Goal: Task Accomplishment & Management: Manage account settings

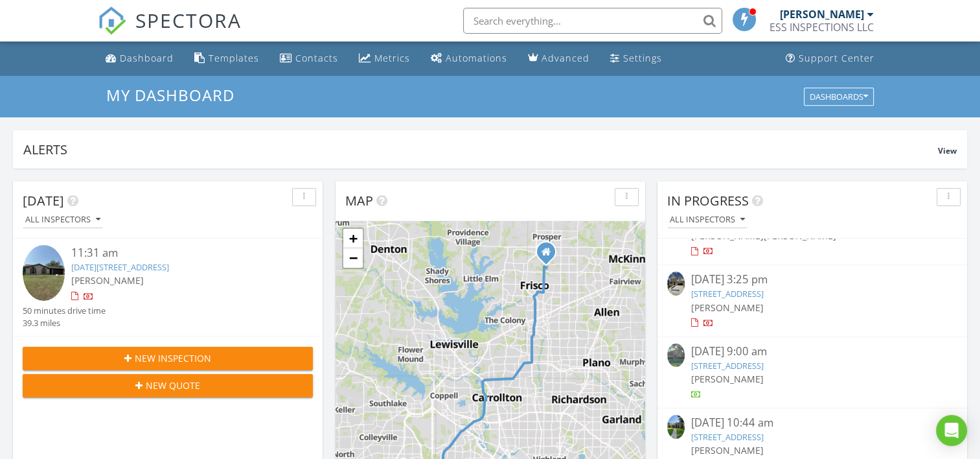
scroll to position [183, 0]
click at [764, 371] on link "[STREET_ADDRESS]" at bounding box center [727, 370] width 73 height 12
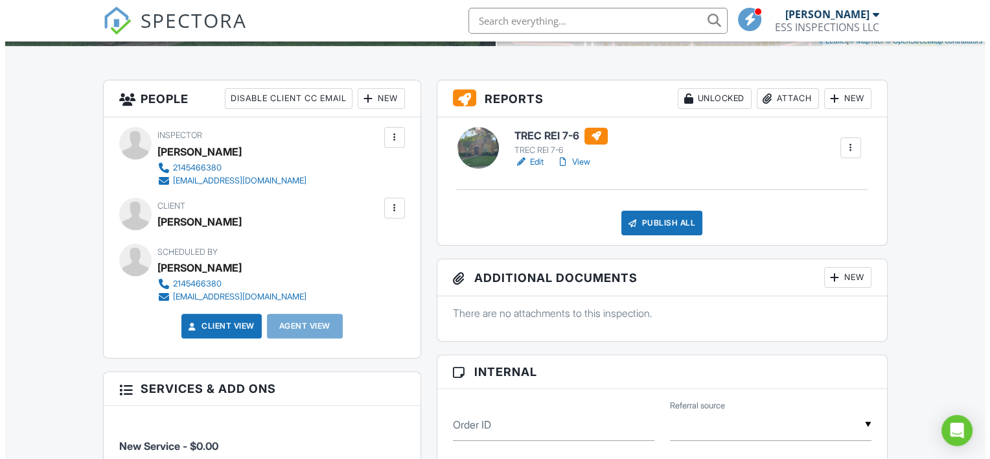
scroll to position [304, 0]
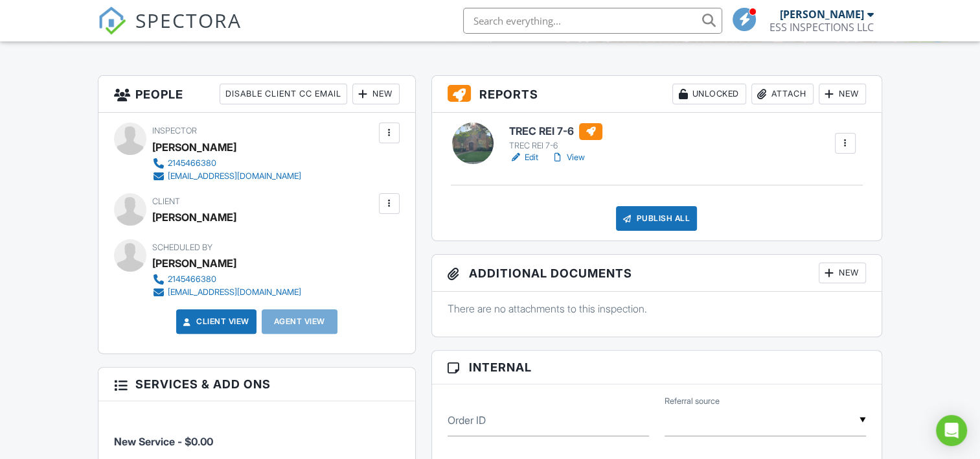
click at [389, 204] on div at bounding box center [389, 203] width 13 height 13
click at [359, 245] on li "Edit" at bounding box center [359, 243] width 66 height 32
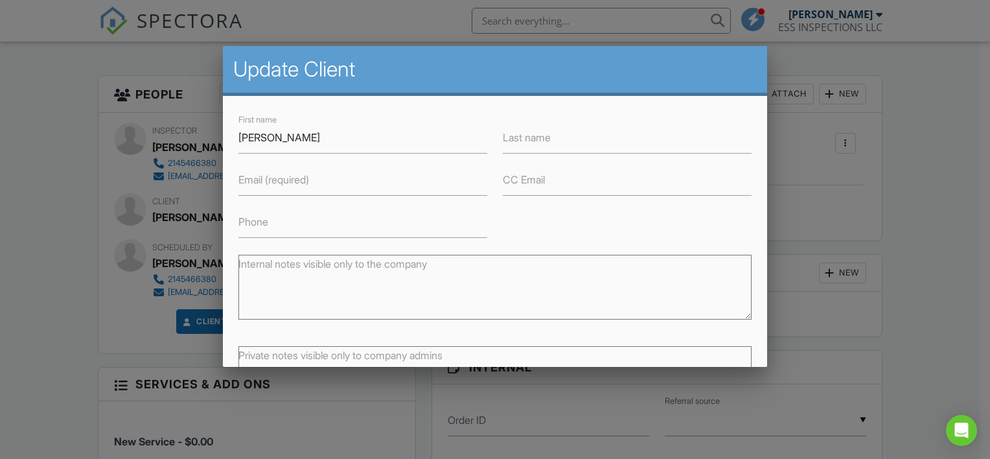
click at [531, 138] on label "Last name" at bounding box center [527, 137] width 48 height 14
click at [531, 138] on input "Last name" at bounding box center [627, 138] width 249 height 32
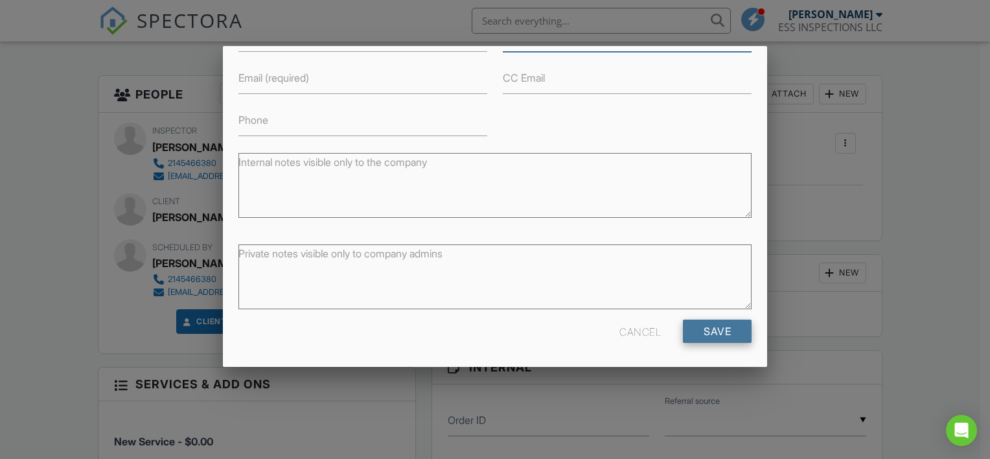
type input "[PERSON_NAME]"
click at [684, 324] on input "Save" at bounding box center [717, 330] width 69 height 23
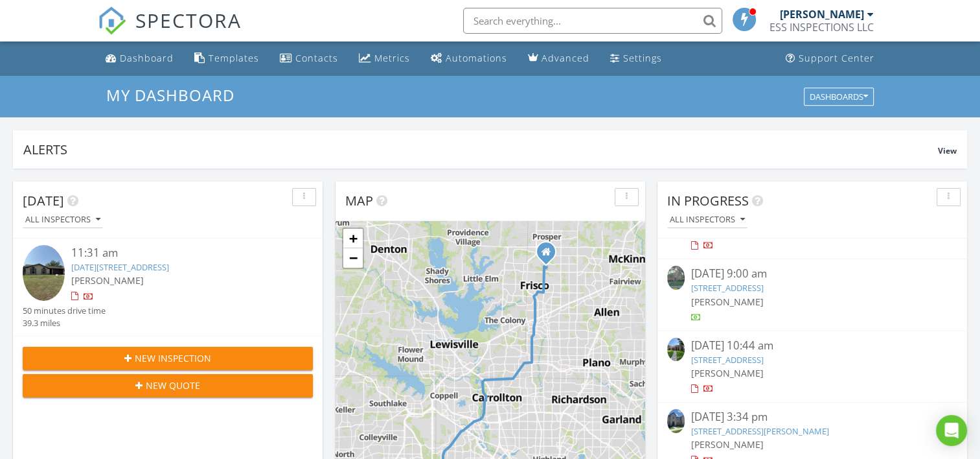
scroll to position [187, 0]
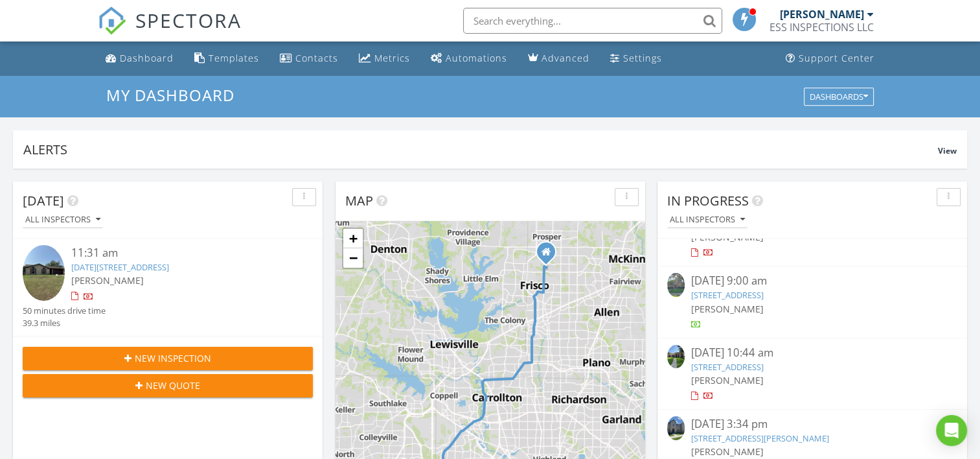
click at [754, 284] on div "08/15/25 9:00 am" at bounding box center [812, 281] width 242 height 16
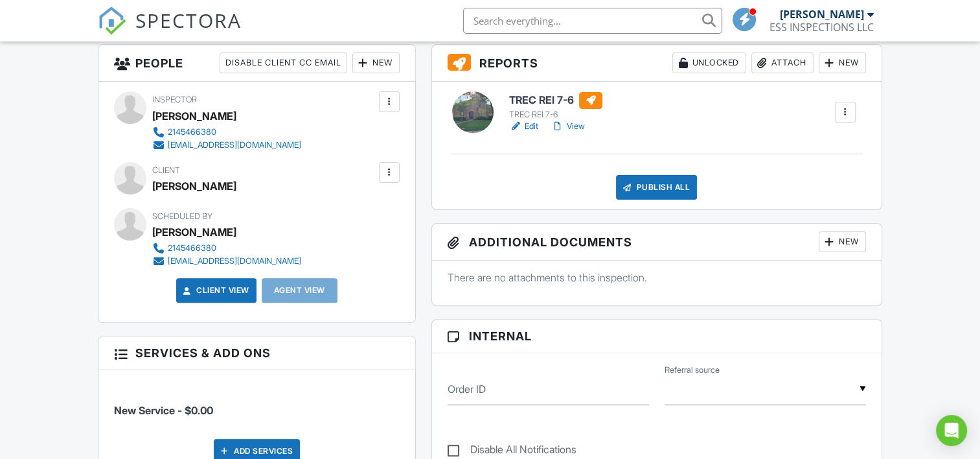
click at [391, 168] on div at bounding box center [389, 172] width 13 height 13
click at [361, 212] on li "Edit" at bounding box center [359, 212] width 66 height 32
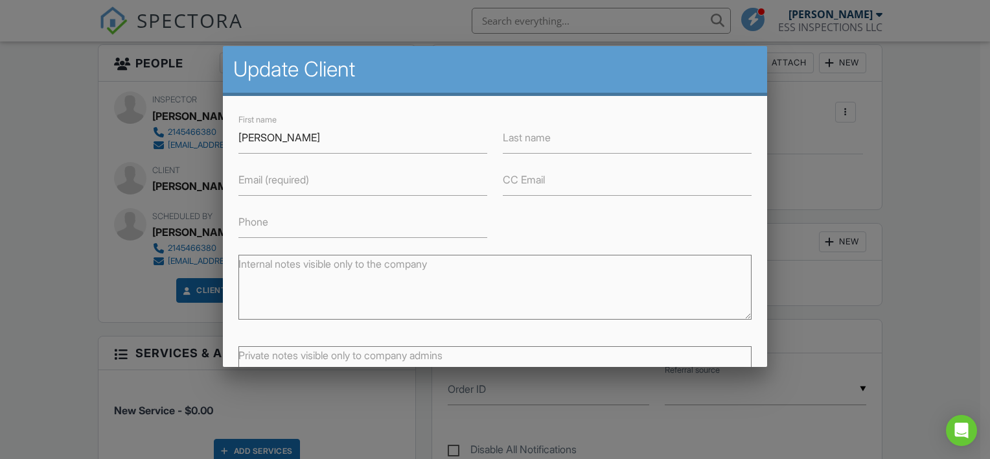
click at [508, 137] on label "Last name" at bounding box center [527, 137] width 48 height 14
click at [508, 137] on input "Last name" at bounding box center [627, 138] width 249 height 32
type input "[PERSON_NAME]"
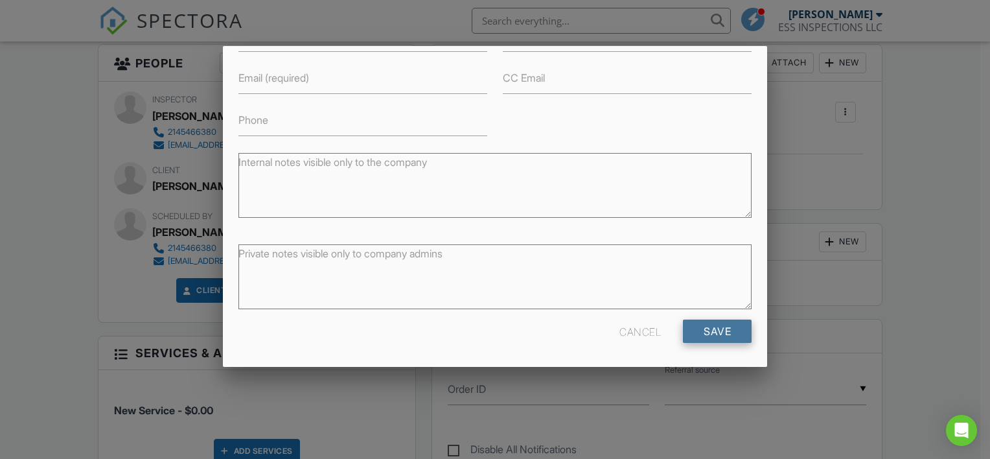
click at [698, 328] on input "Save" at bounding box center [717, 330] width 69 height 23
